Goal: Transaction & Acquisition: Purchase product/service

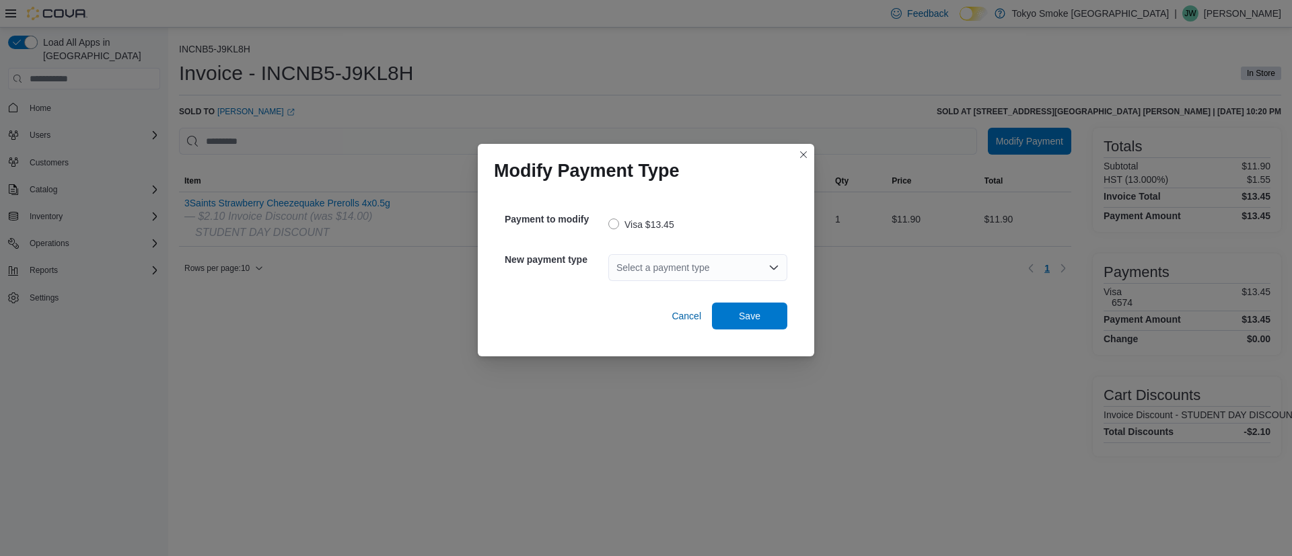
click at [635, 264] on div "Select a payment type" at bounding box center [697, 267] width 179 height 27
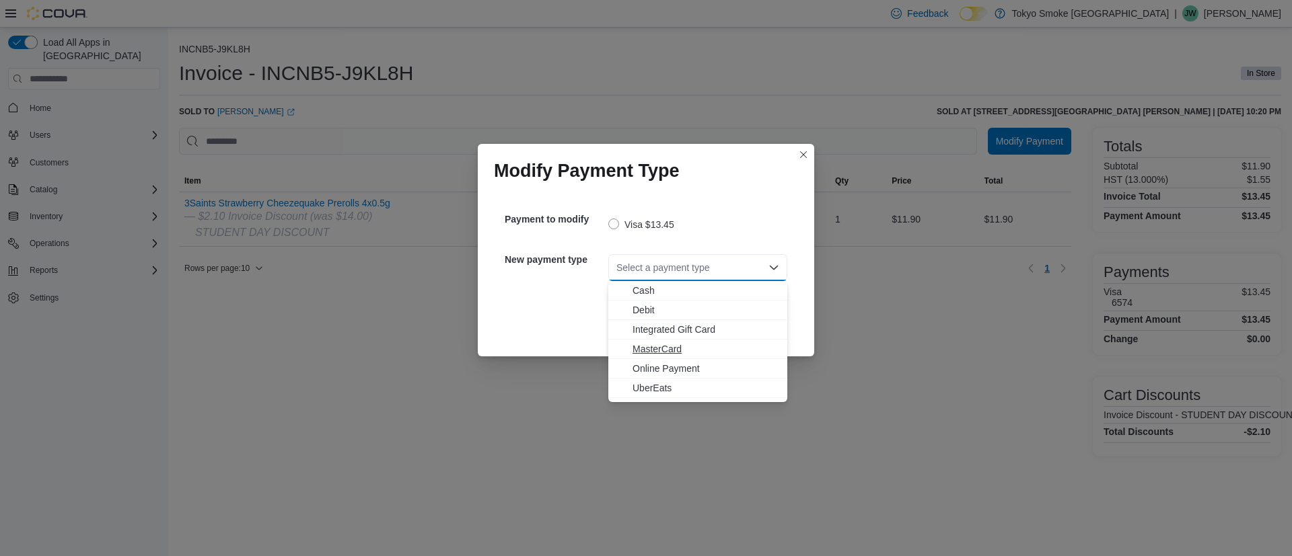
click at [663, 345] on span "MasterCard" at bounding box center [706, 349] width 147 height 13
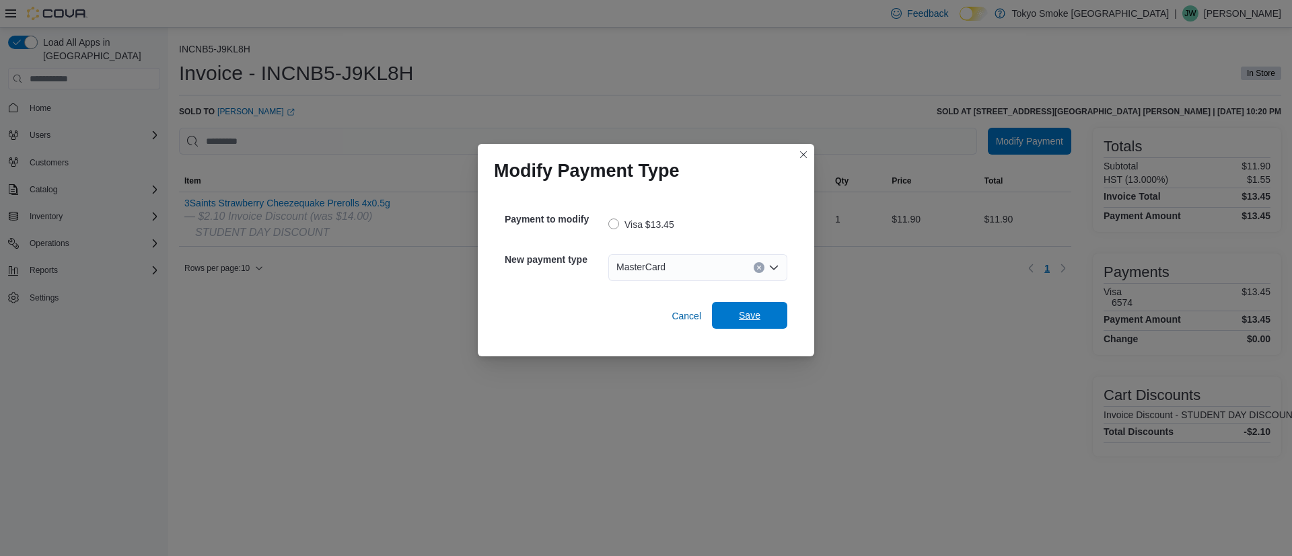
click at [732, 316] on span "Save" at bounding box center [749, 315] width 59 height 27
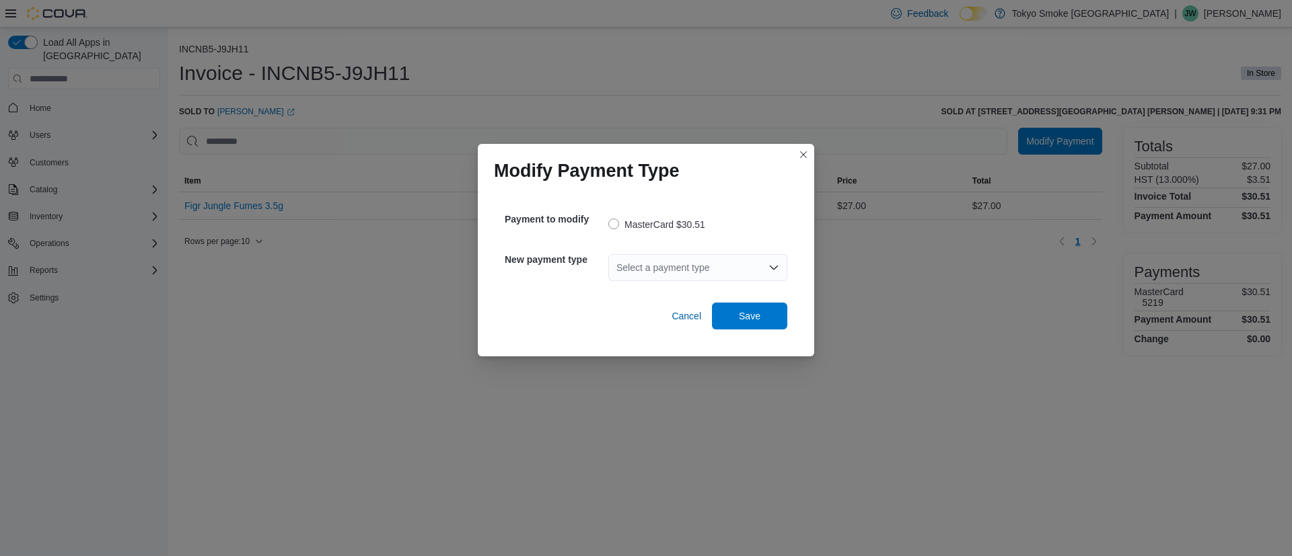
click at [693, 258] on div "Select a payment type" at bounding box center [697, 267] width 179 height 27
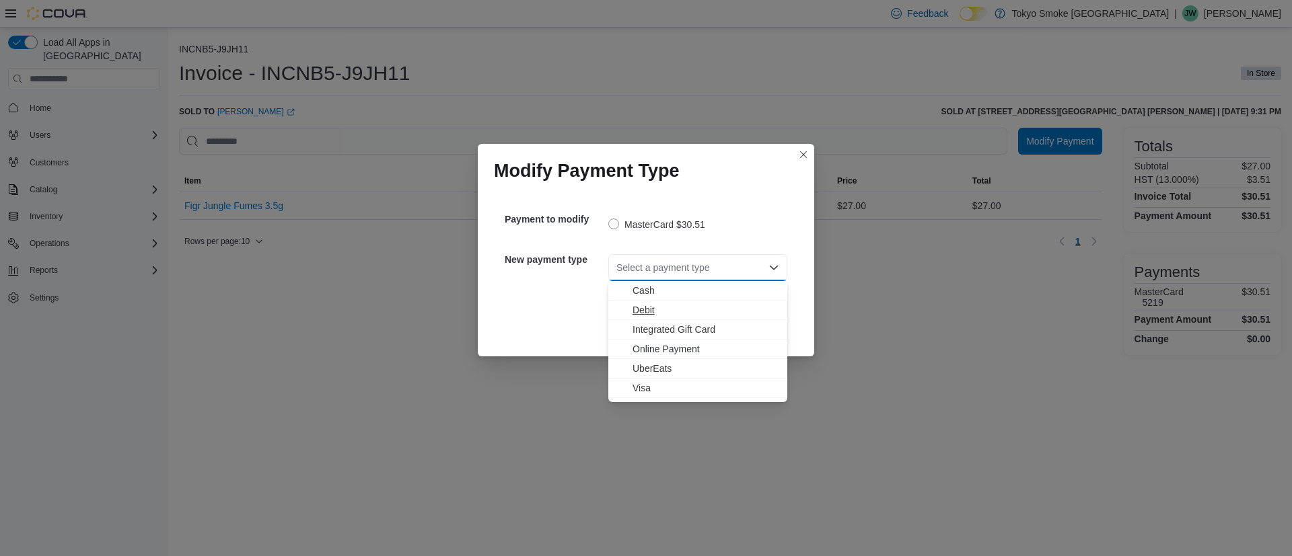
click at [677, 308] on span "Debit" at bounding box center [706, 309] width 147 height 13
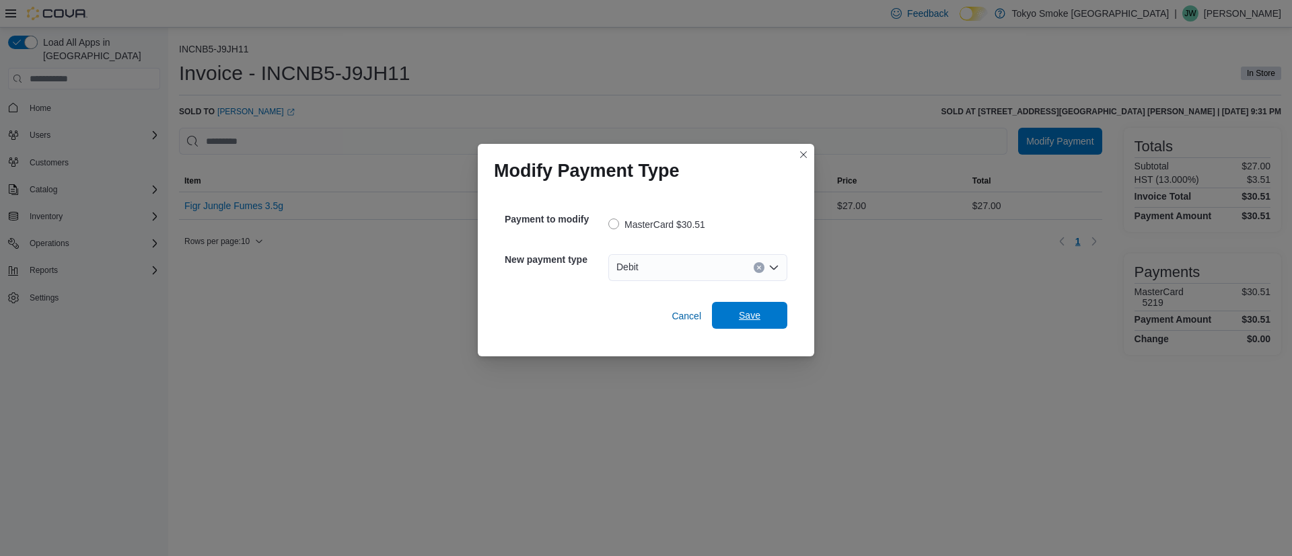
click at [770, 318] on span "Save" at bounding box center [749, 315] width 59 height 27
